Goal: Information Seeking & Learning: Learn about a topic

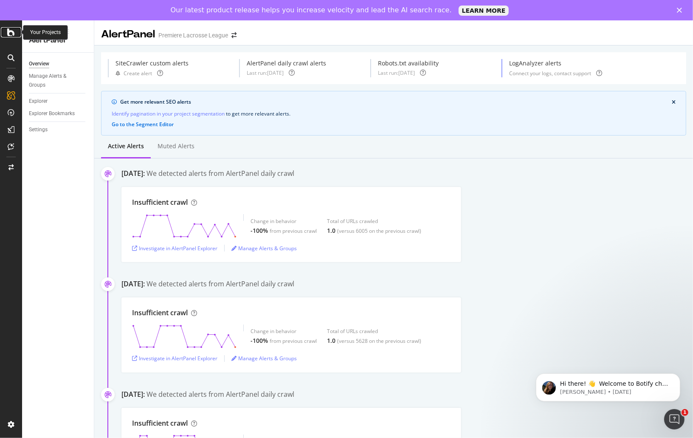
click at [10, 28] on icon at bounding box center [11, 32] width 8 height 10
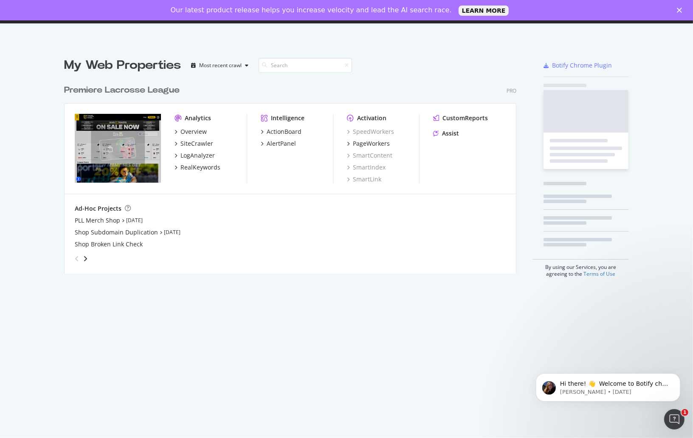
scroll to position [430, 678]
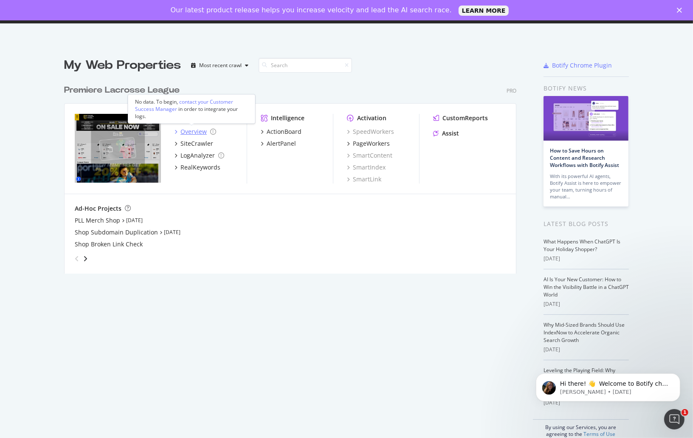
click at [200, 132] on div "Overview" at bounding box center [193, 131] width 26 height 8
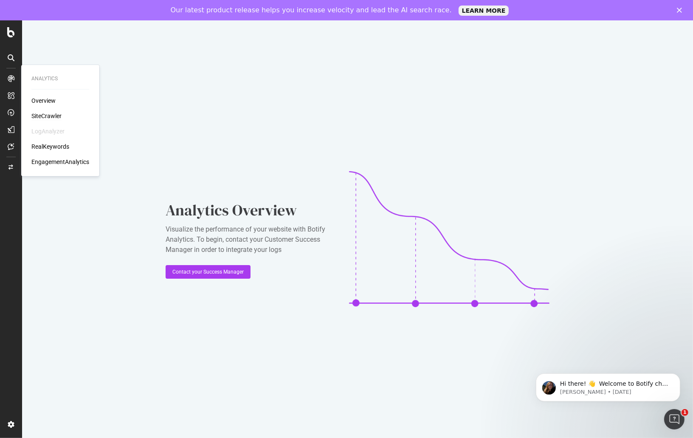
click at [51, 117] on div "SiteCrawler" at bounding box center [46, 116] width 30 height 8
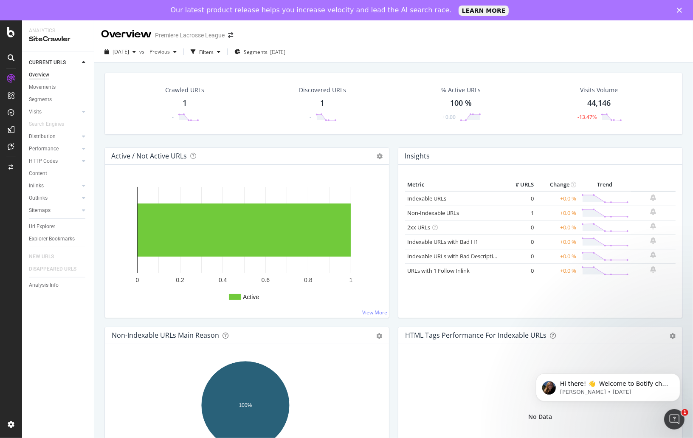
click at [185, 105] on div "1" at bounding box center [185, 103] width 4 height 11
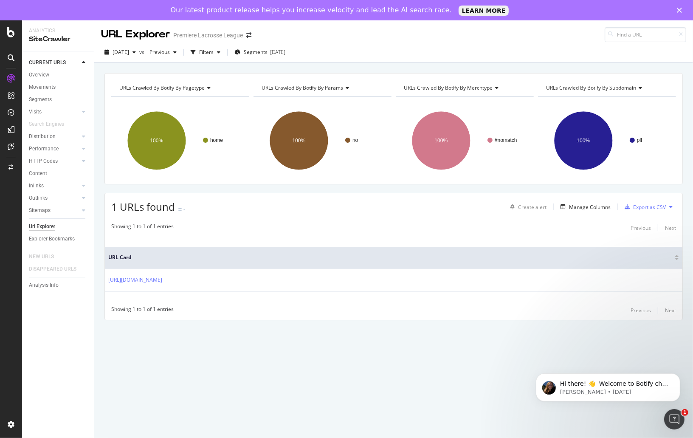
click at [349, 89] on div "URLs Crawled By Botify By params" at bounding box center [322, 88] width 124 height 14
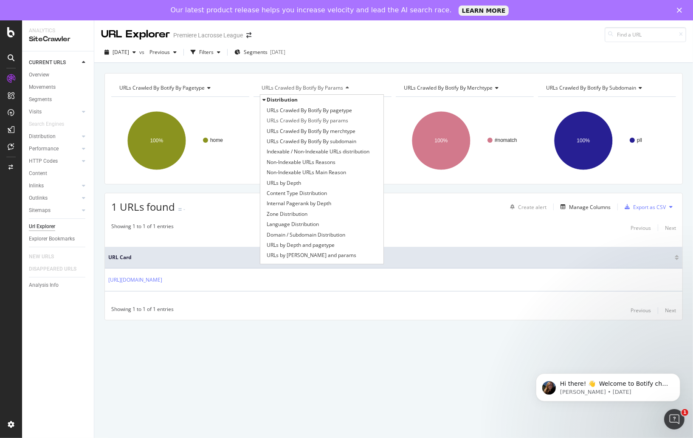
click at [348, 89] on div "URLs Crawled By Botify By params" at bounding box center [322, 88] width 124 height 14
